Goal: Information Seeking & Learning: Check status

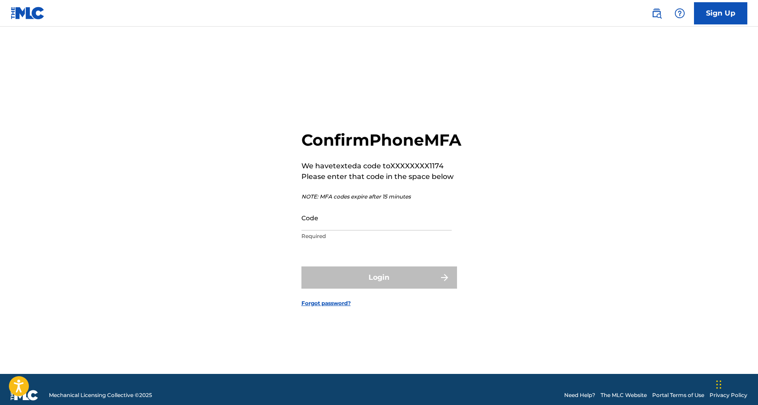
click at [391, 231] on input "Code" at bounding box center [376, 217] width 150 height 25
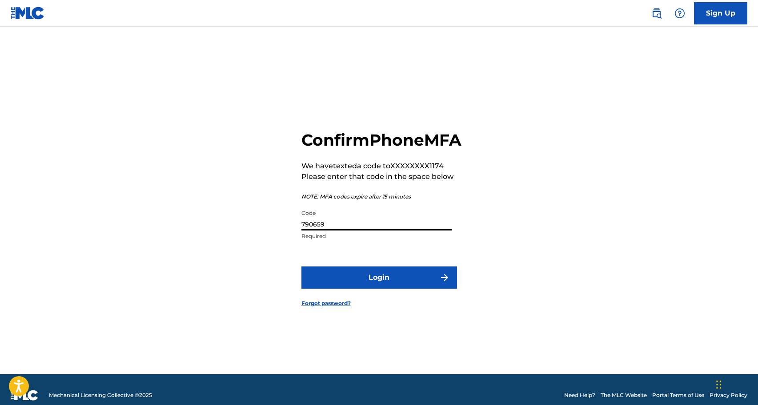
type input "790659"
click at [379, 288] on button "Login" at bounding box center [379, 278] width 156 height 22
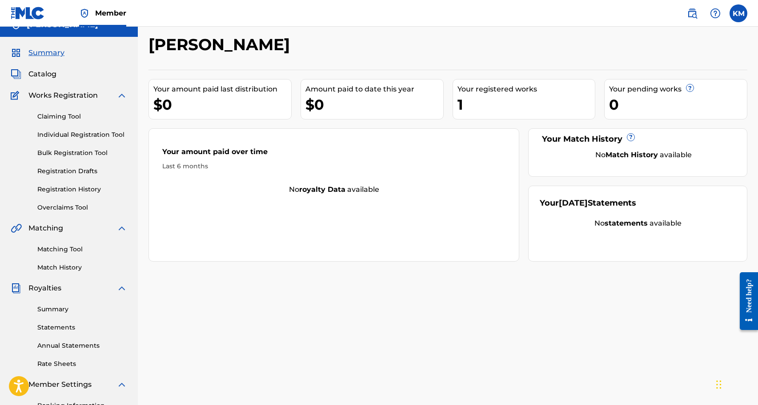
scroll to position [26, 0]
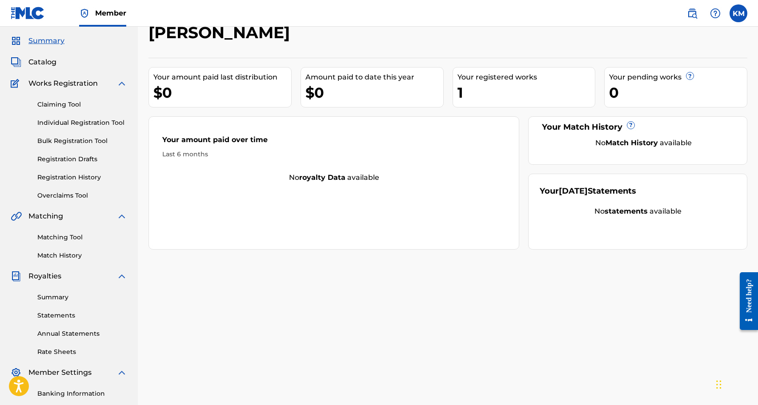
click at [81, 104] on link "Claiming Tool" at bounding box center [82, 104] width 90 height 9
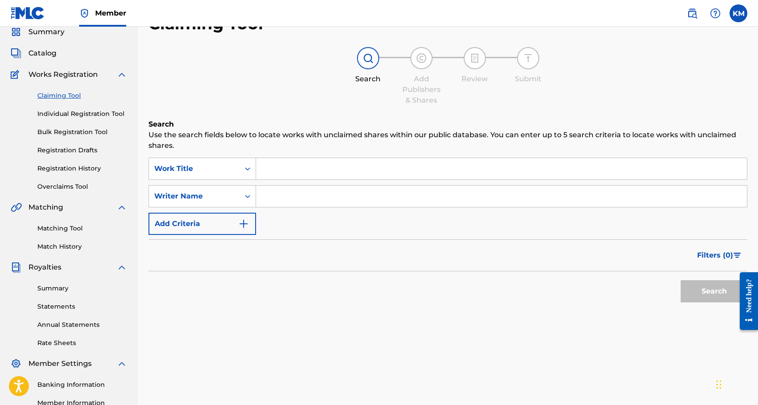
scroll to position [13, 0]
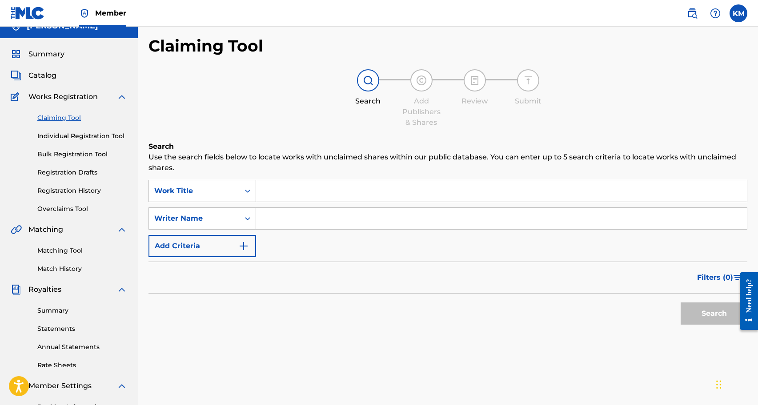
click at [331, 219] on input "Search Form" at bounding box center [501, 218] width 491 height 21
type input "[PERSON_NAME]"
click at [714, 314] on button "Search" at bounding box center [714, 314] width 67 height 22
click at [704, 320] on button "Search" at bounding box center [714, 314] width 67 height 22
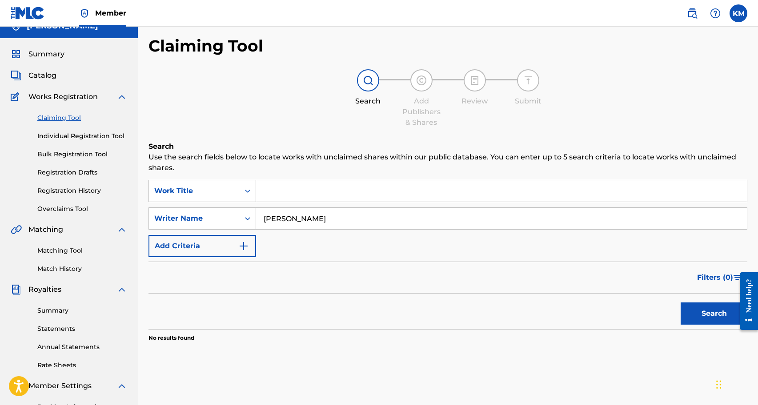
click at [367, 215] on input "[PERSON_NAME]" at bounding box center [501, 218] width 491 height 21
click at [333, 193] on input "Search Form" at bounding box center [501, 190] width 491 height 21
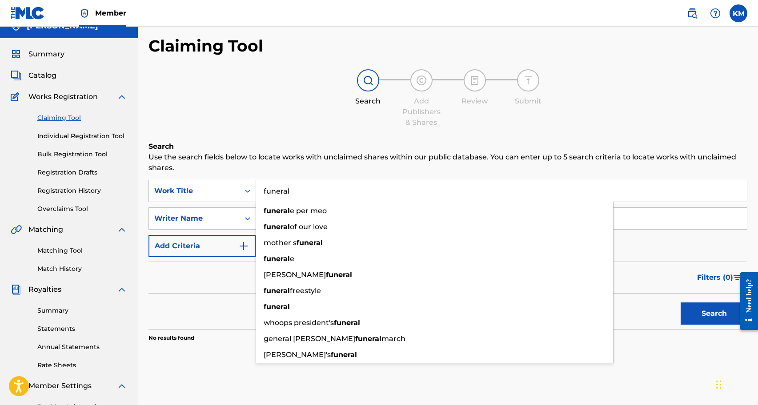
type input "funeral"
click at [714, 314] on button "Search" at bounding box center [714, 314] width 67 height 22
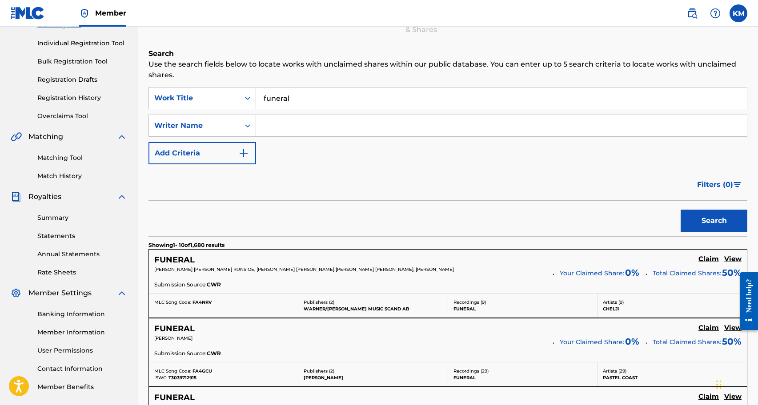
scroll to position [96, 0]
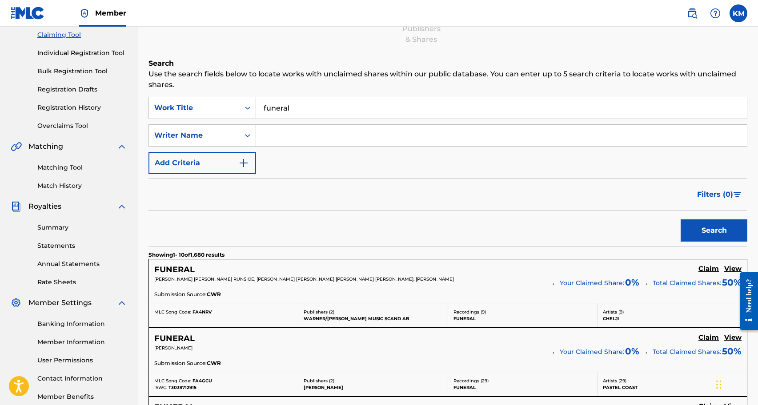
click at [228, 167] on button "Add Criteria" at bounding box center [202, 163] width 108 height 22
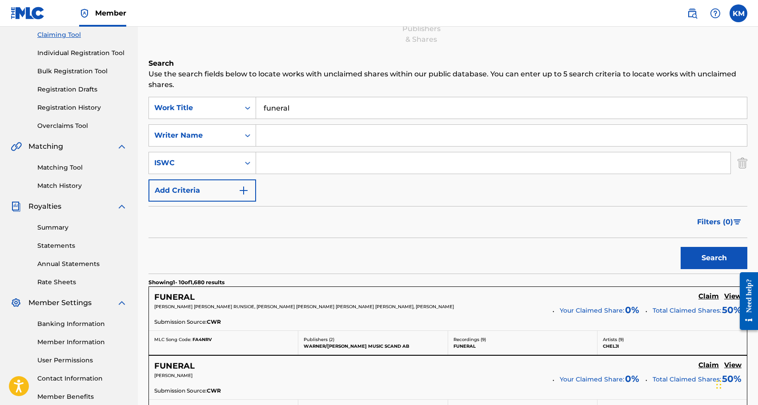
click at [272, 164] on input "Search Form" at bounding box center [493, 162] width 474 height 21
click at [296, 114] on input "funeral" at bounding box center [501, 107] width 491 height 21
paste input "T-334.297.763-9"
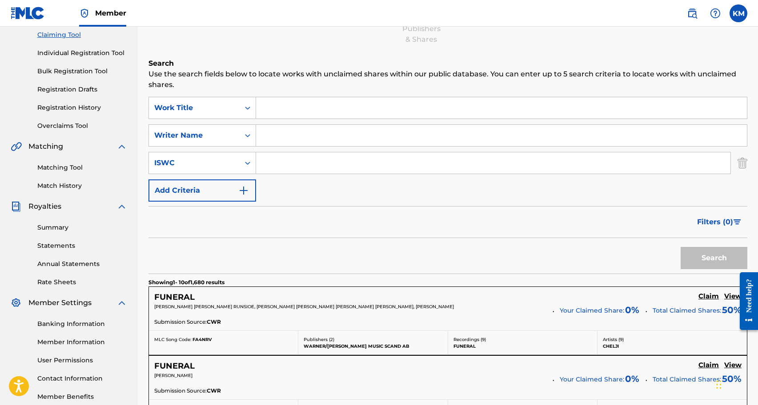
type input "T-334.297.763-9"
click at [296, 163] on input "Search Form" at bounding box center [493, 162] width 474 height 21
paste input "T-334.297.763-9"
type input "T-334.297.763-9"
click at [689, 261] on button "Search" at bounding box center [714, 258] width 67 height 22
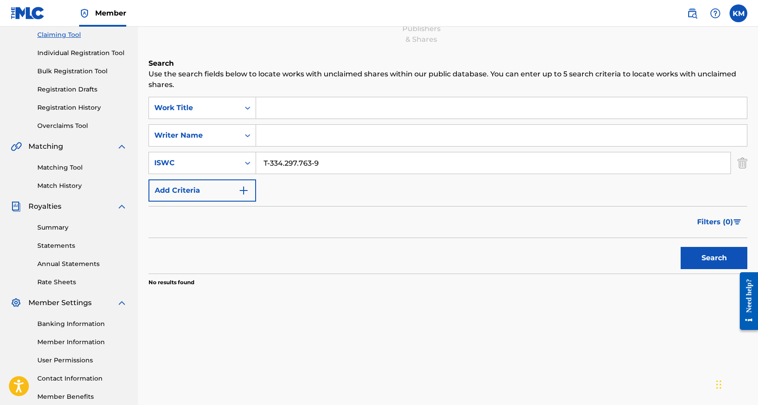
click at [395, 162] on input "T-334.297.763-9" at bounding box center [493, 162] width 474 height 21
click at [74, 168] on link "Matching Tool" at bounding box center [82, 167] width 90 height 9
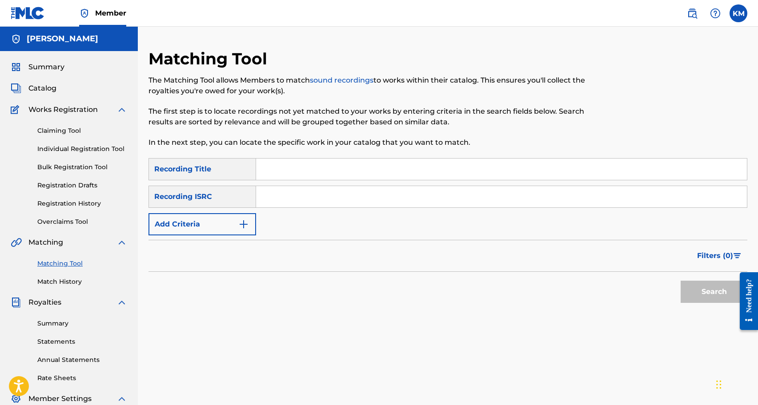
click at [309, 167] on input "Search Form" at bounding box center [501, 169] width 491 height 21
click at [287, 197] on input "Search Form" at bounding box center [501, 196] width 491 height 21
paste input "T-334.297.763-9"
type input "T-334.297.763-9"
click at [714, 292] on button "Search" at bounding box center [714, 292] width 67 height 22
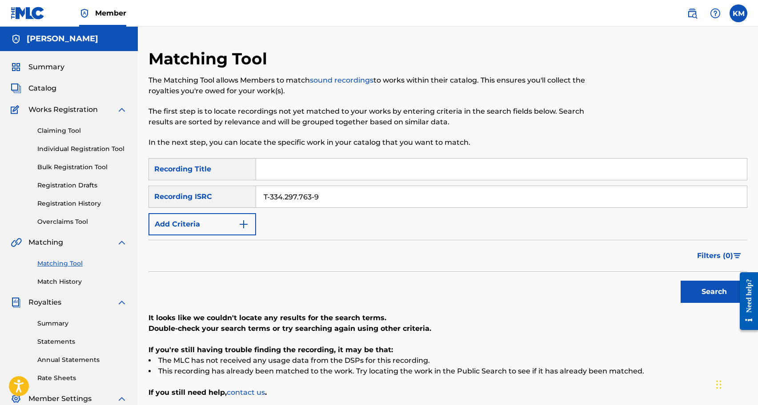
click at [336, 192] on input "T-334.297.763-9" at bounding box center [501, 196] width 491 height 21
click at [61, 132] on link "Claiming Tool" at bounding box center [82, 130] width 90 height 9
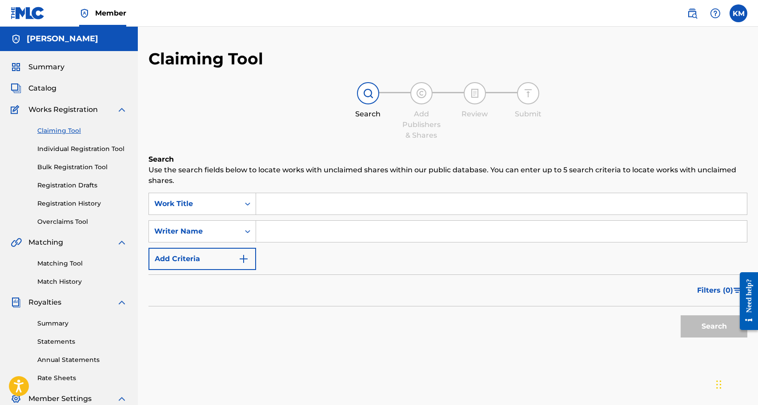
click at [326, 231] on input "Search Form" at bounding box center [501, 231] width 491 height 21
click at [230, 239] on div "Writer Name" at bounding box center [194, 231] width 91 height 17
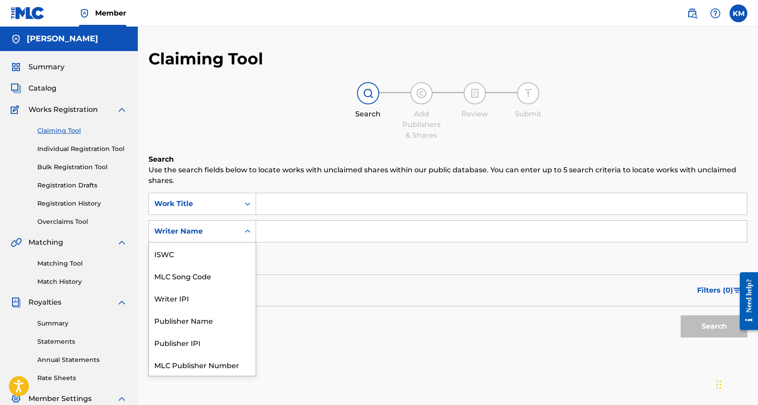
scroll to position [22, 0]
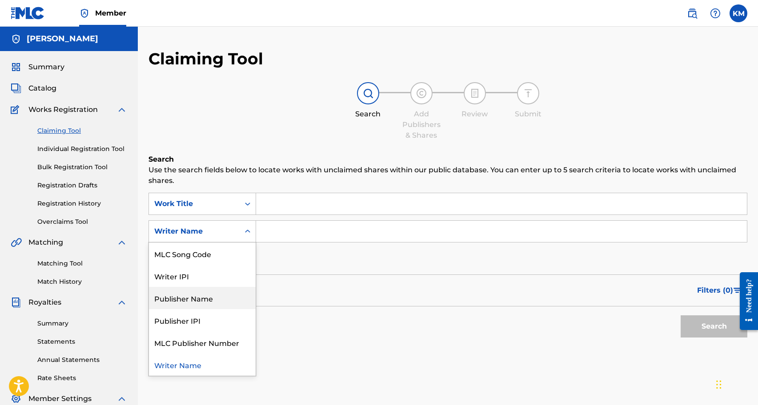
click at [220, 302] on div "Publisher Name" at bounding box center [202, 298] width 107 height 22
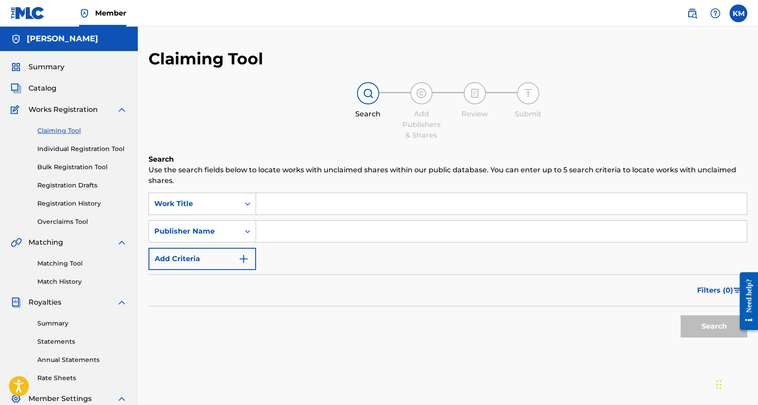
click at [322, 233] on input "Search Form" at bounding box center [501, 231] width 491 height 21
click at [714, 327] on button "Search" at bounding box center [714, 327] width 67 height 22
click at [287, 229] on input "[PERSON_NAME]" at bounding box center [501, 231] width 491 height 21
type input "miles"
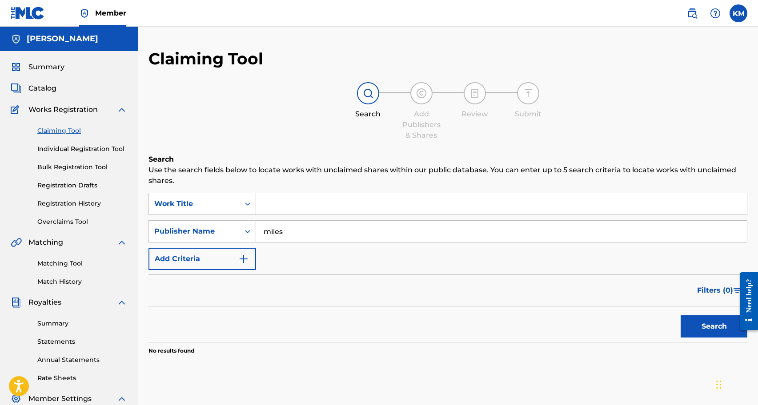
click at [281, 230] on input "miles" at bounding box center [501, 231] width 491 height 21
click at [72, 148] on link "Individual Registration Tool" at bounding box center [82, 148] width 90 height 9
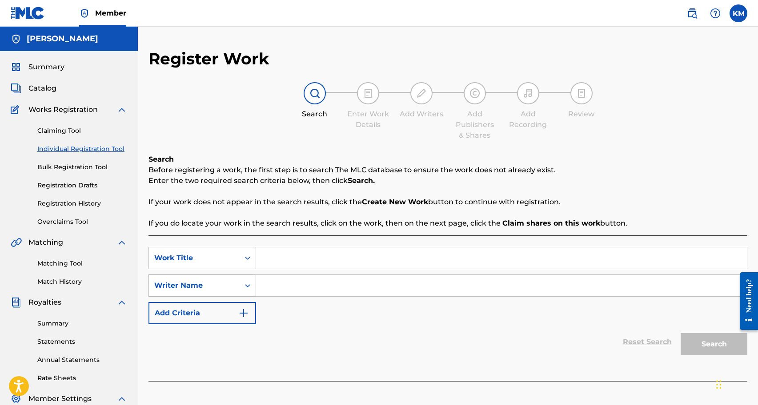
click at [211, 291] on div "Writer Name" at bounding box center [194, 285] width 91 height 17
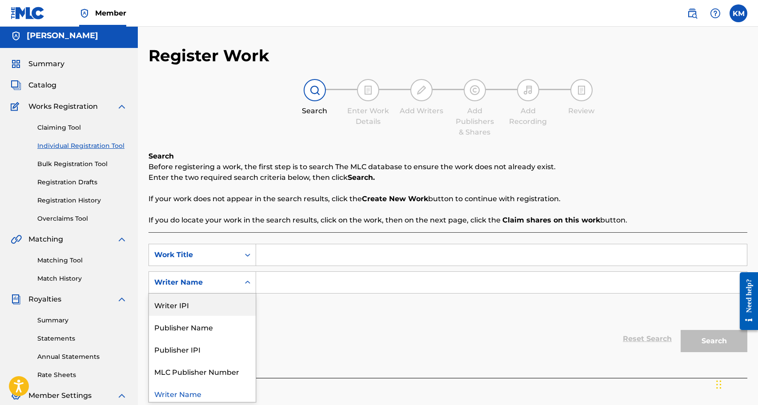
click at [303, 257] on input "Search Form" at bounding box center [501, 255] width 491 height 21
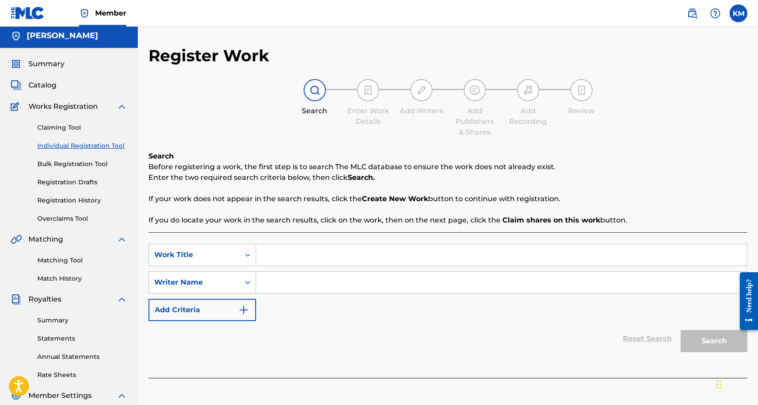
click at [320, 281] on input "Search Form" at bounding box center [501, 282] width 491 height 21
click at [49, 68] on span "Summary" at bounding box center [46, 64] width 36 height 11
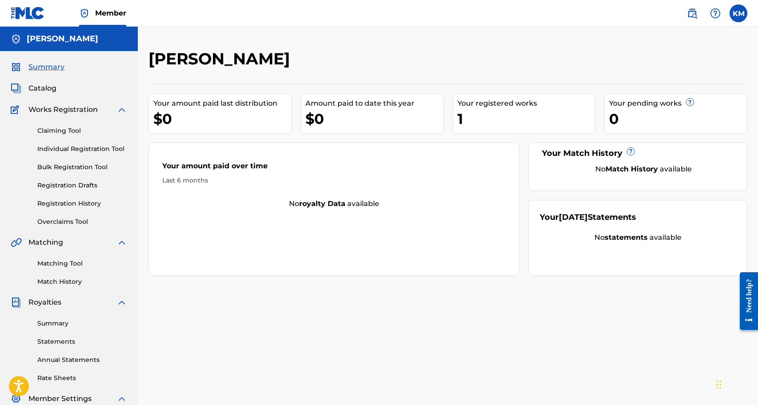
click at [52, 130] on link "Claiming Tool" at bounding box center [82, 130] width 90 height 9
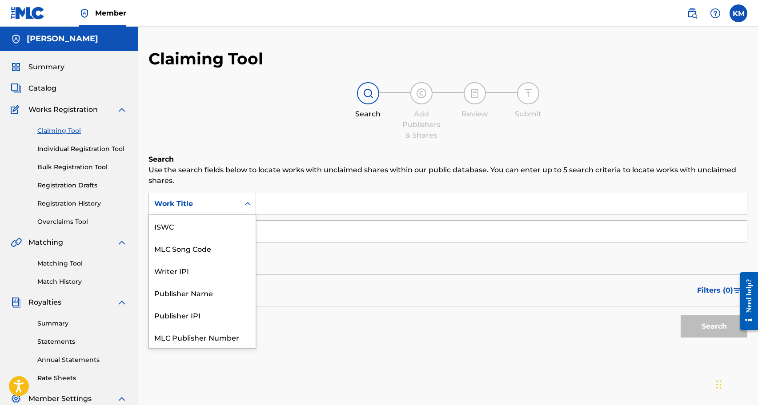
click at [248, 199] on div "Search Form" at bounding box center [248, 204] width 16 height 16
click at [238, 381] on div "Search Use the search fields below to locate works with unclaimed shares within…" at bounding box center [447, 270] width 599 height 233
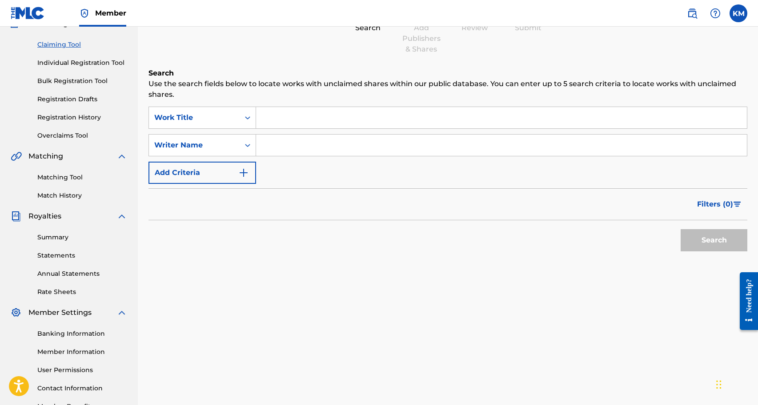
scroll to position [91, 0]
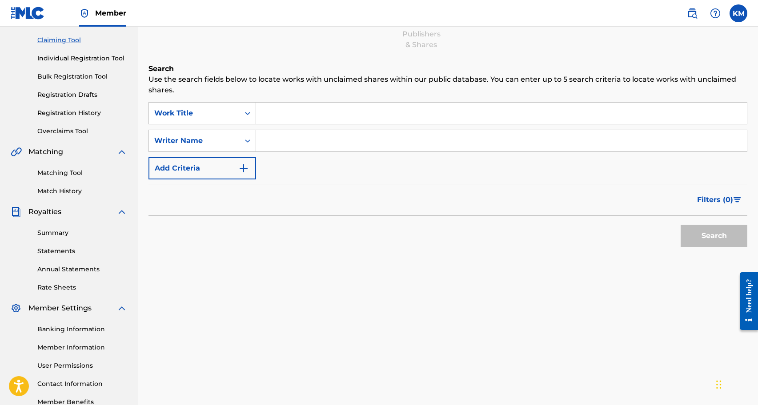
click at [66, 238] on div "Summary Statements Annual Statements Rate Sheets" at bounding box center [69, 254] width 116 height 75
click at [56, 233] on link "Summary" at bounding box center [82, 233] width 90 height 9
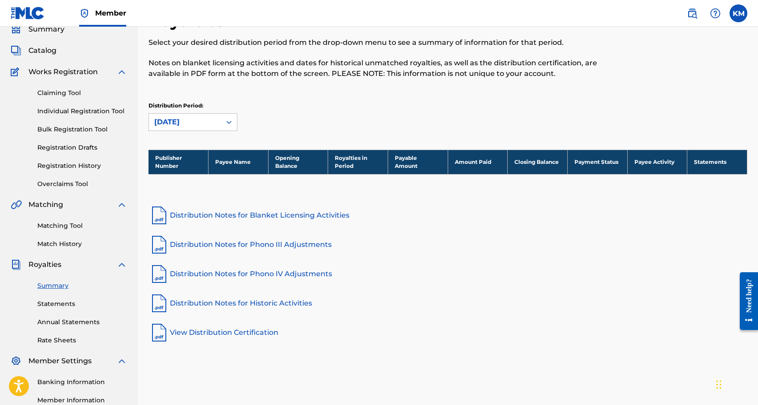
scroll to position [41, 0]
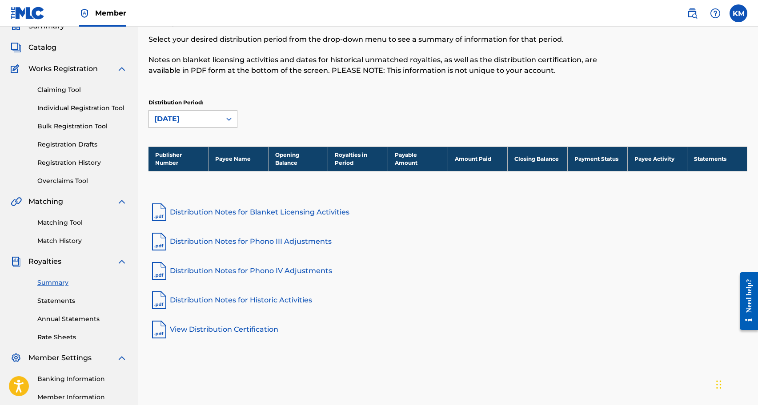
click at [205, 114] on div "[DATE]" at bounding box center [184, 119] width 61 height 11
click at [284, 99] on div "Distribution Period: [DATE]" at bounding box center [447, 113] width 599 height 29
click at [57, 301] on link "Statements" at bounding box center [82, 301] width 90 height 9
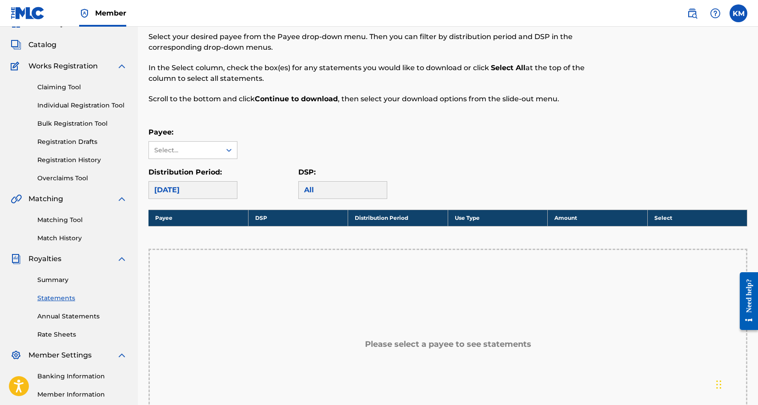
scroll to position [48, 0]
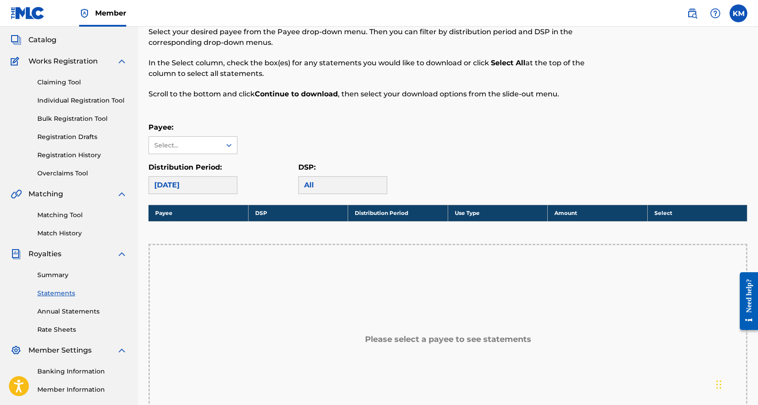
click at [64, 308] on link "Annual Statements" at bounding box center [82, 311] width 90 height 9
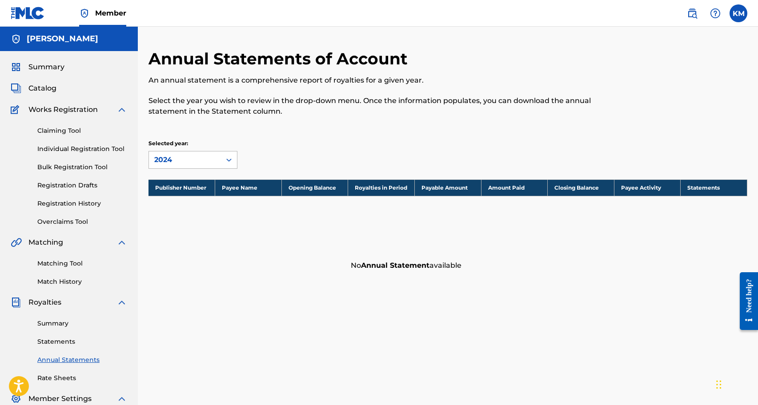
click at [221, 160] on div at bounding box center [229, 160] width 16 height 17
click at [240, 143] on div "Selected year: 2024, 1 of 4. 4 results available. Use Up and Down to choose opt…" at bounding box center [223, 154] width 150 height 29
click at [52, 64] on span "Summary" at bounding box center [46, 67] width 36 height 11
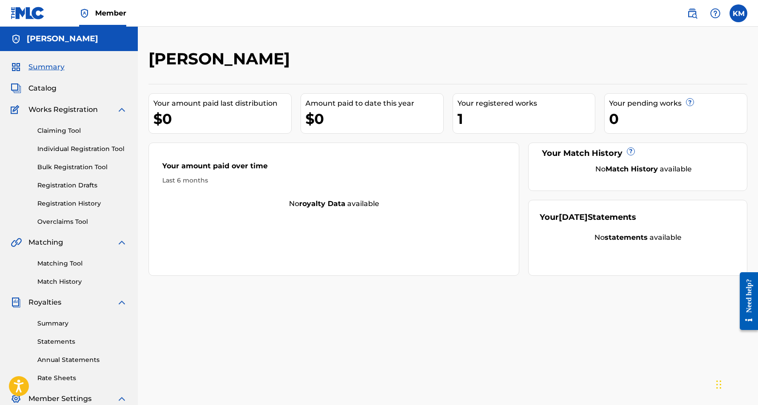
click at [460, 120] on div "1" at bounding box center [526, 119] width 138 height 20
click at [460, 118] on div "1" at bounding box center [526, 119] width 138 height 20
click at [44, 87] on span "Catalog" at bounding box center [42, 88] width 28 height 11
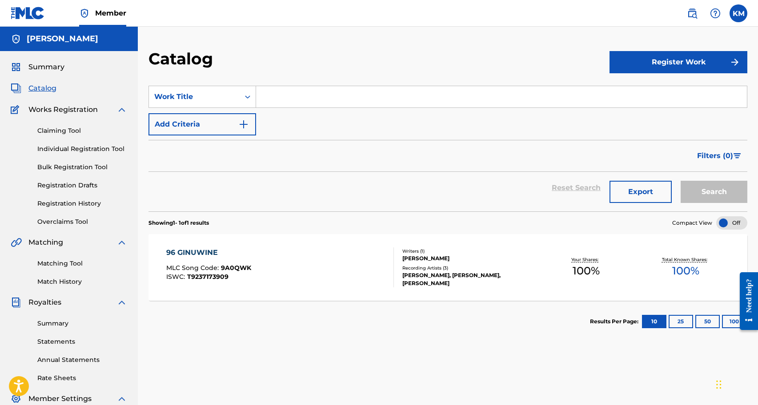
click at [305, 104] on input "Search Form" at bounding box center [501, 96] width 491 height 21
click at [247, 93] on icon "Search Form" at bounding box center [247, 96] width 9 height 9
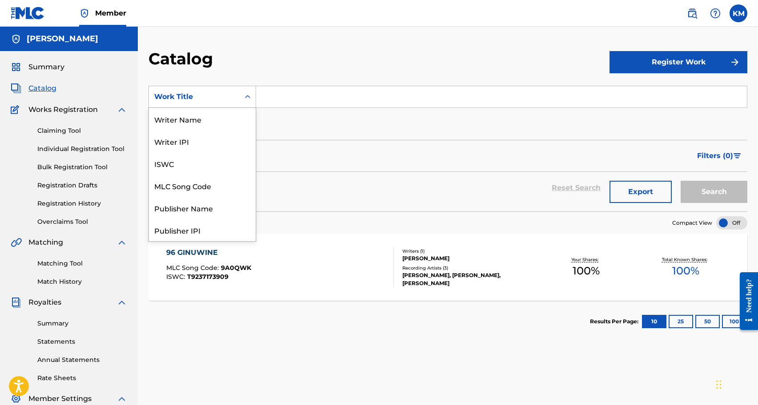
scroll to position [133, 0]
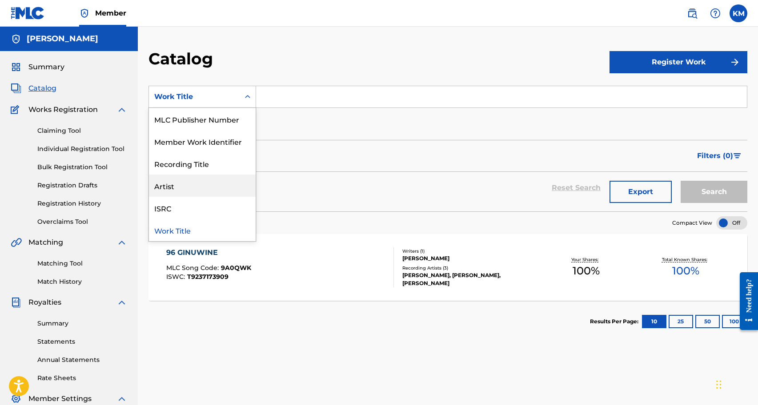
click at [201, 183] on div "Artist" at bounding box center [202, 186] width 107 height 22
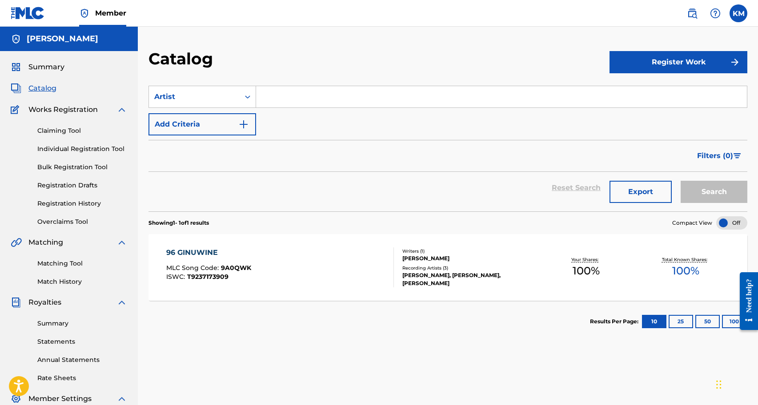
click at [308, 100] on input "Search Form" at bounding box center [501, 96] width 491 height 21
type input "kaygen miles"
click at [714, 192] on button "Search" at bounding box center [714, 192] width 67 height 22
